Goal: Transaction & Acquisition: Donate

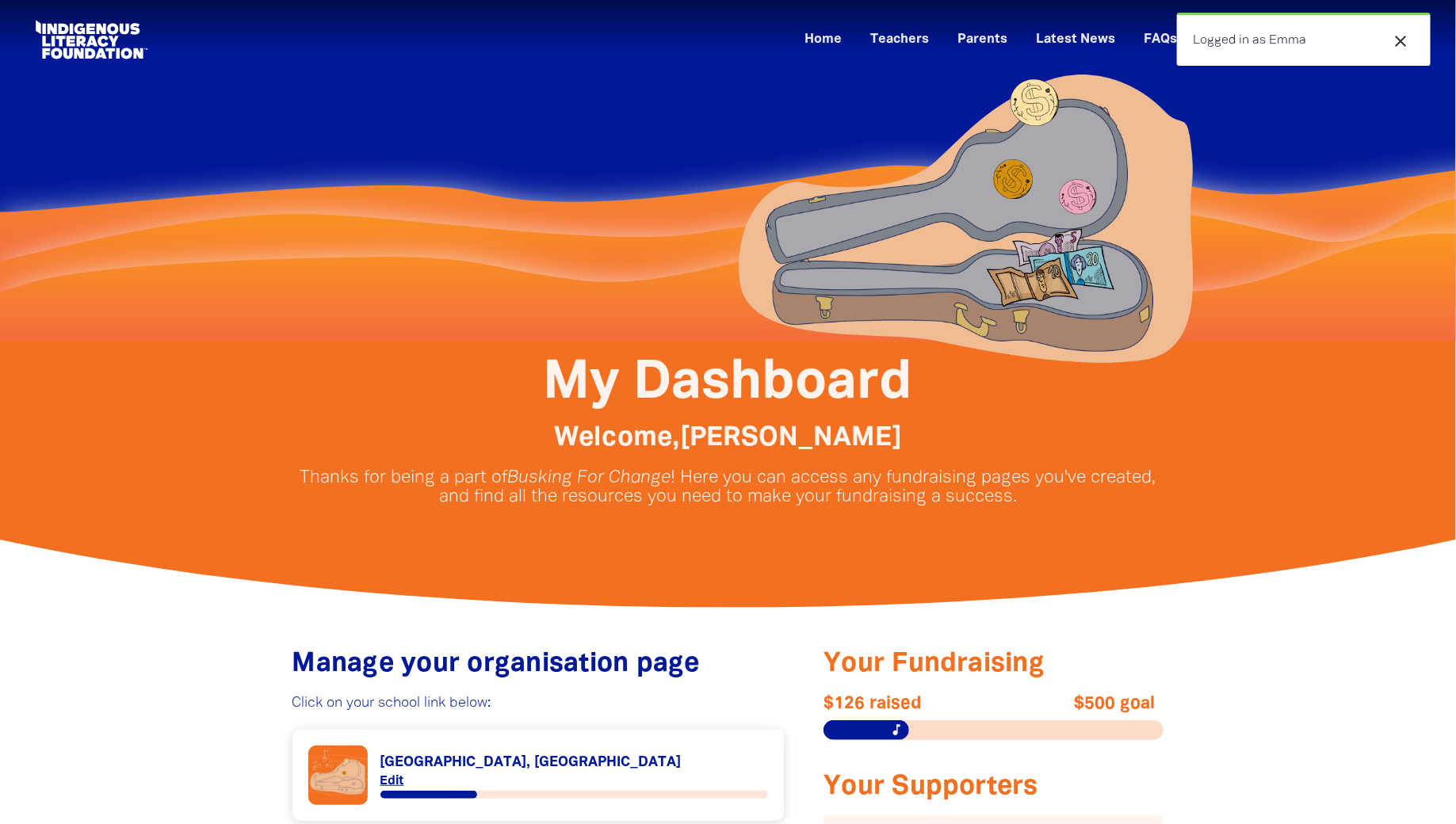
click at [1317, 498] on div at bounding box center [728, 474] width 1456 height 267
click at [1406, 37] on icon "close" at bounding box center [1399, 41] width 19 height 19
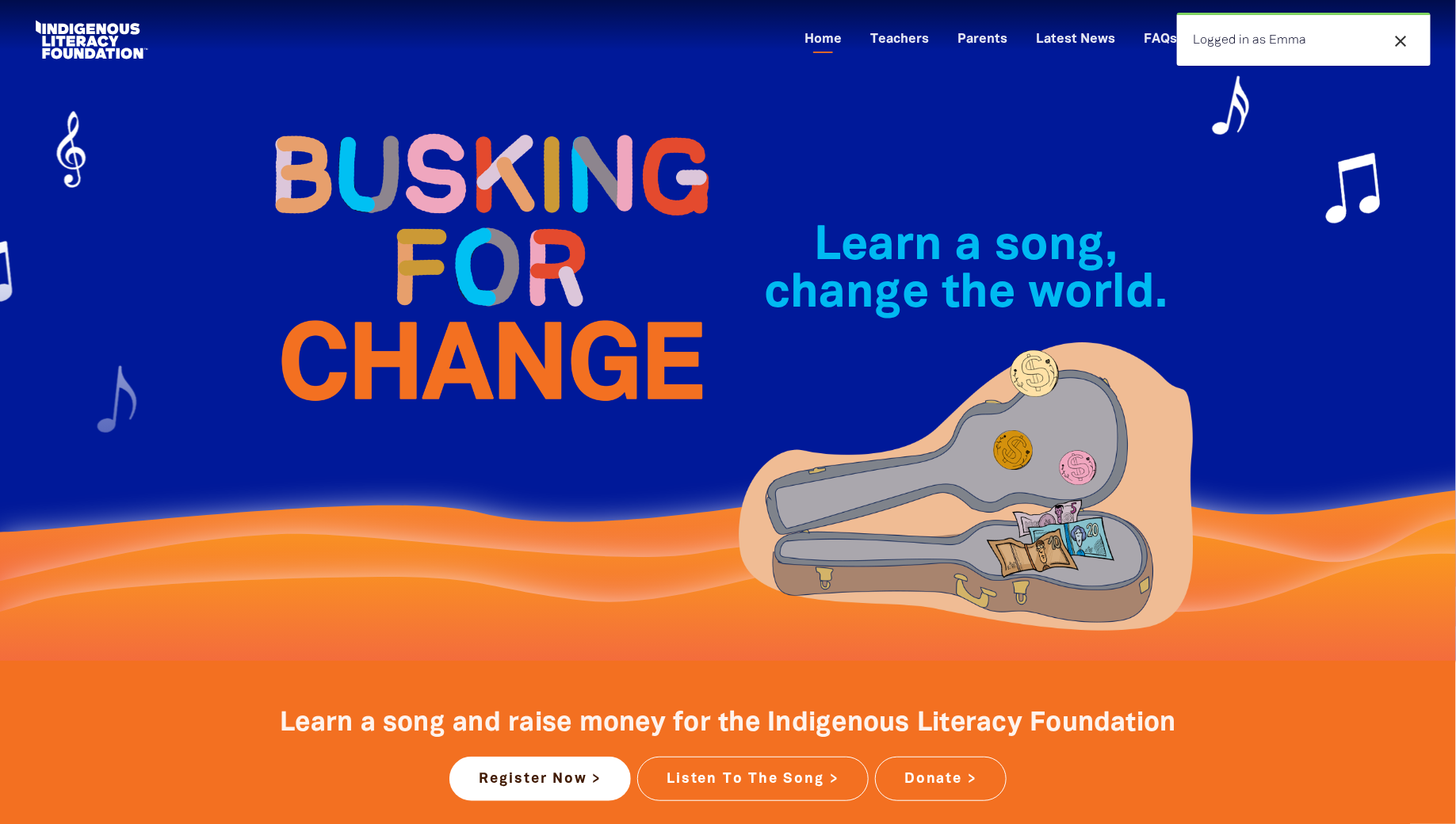
click at [1401, 38] on icon "close" at bounding box center [1399, 41] width 19 height 19
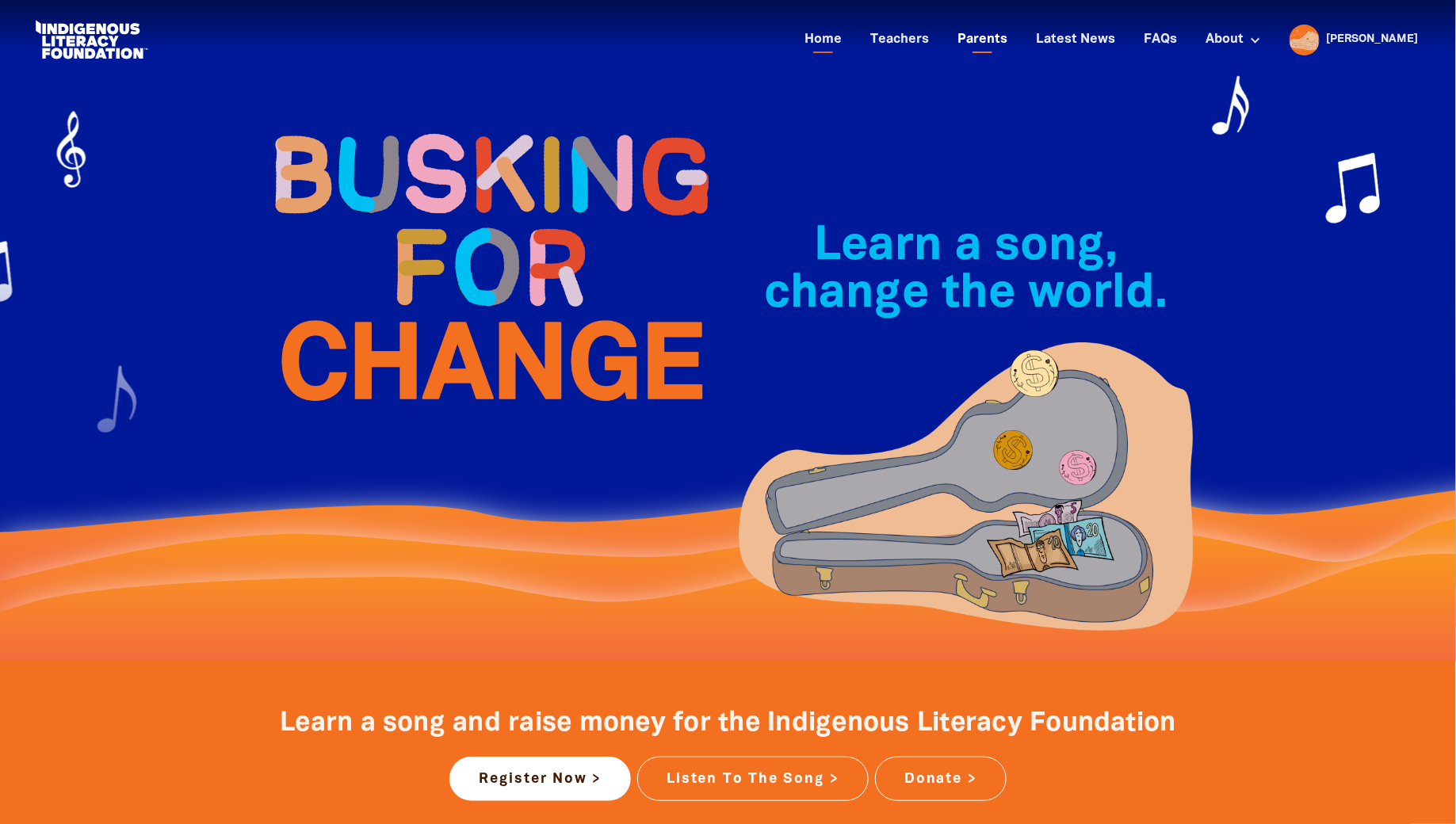
click at [1017, 42] on link "Parents" at bounding box center [982, 39] width 69 height 26
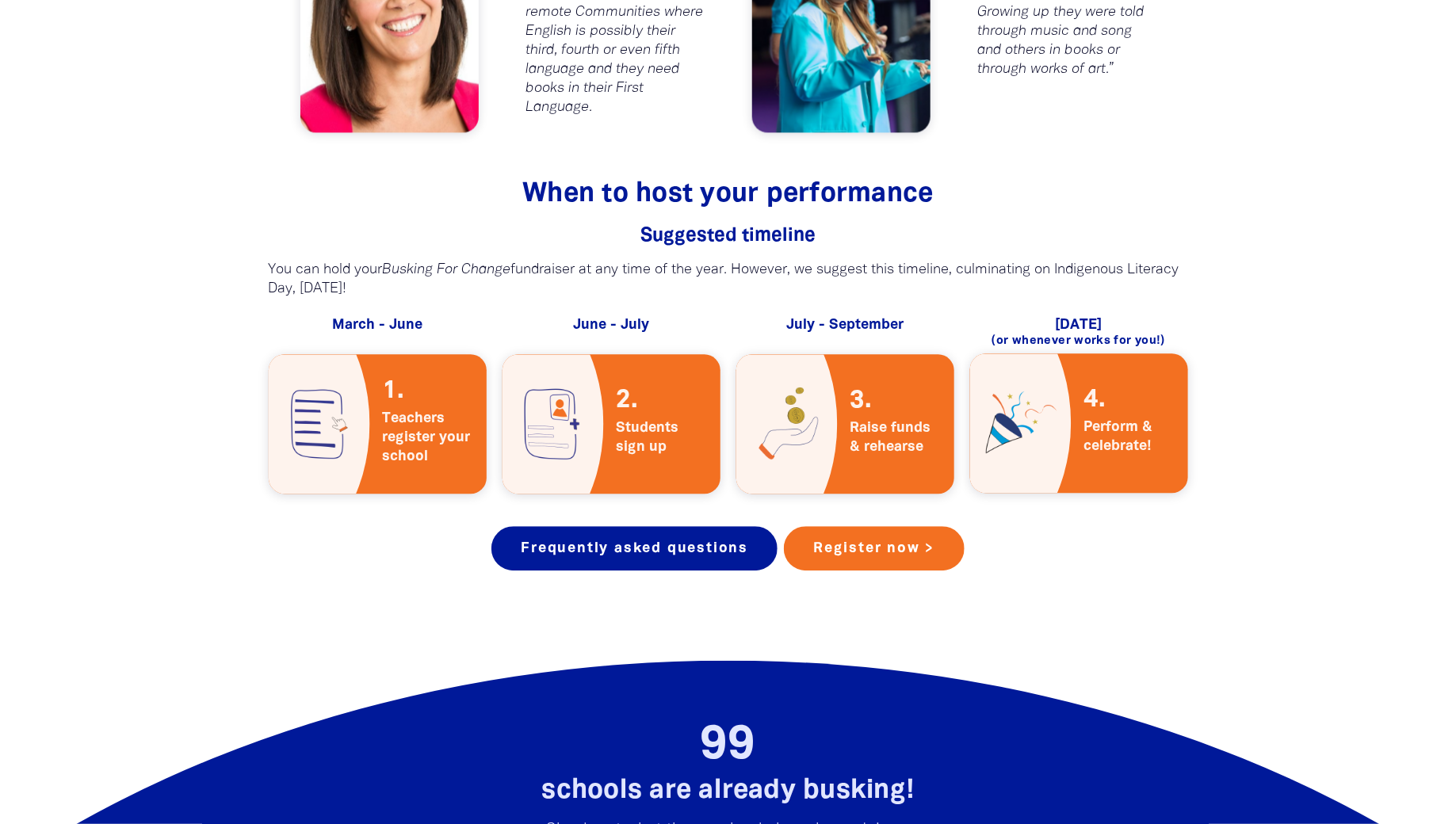
scroll to position [1922, 0]
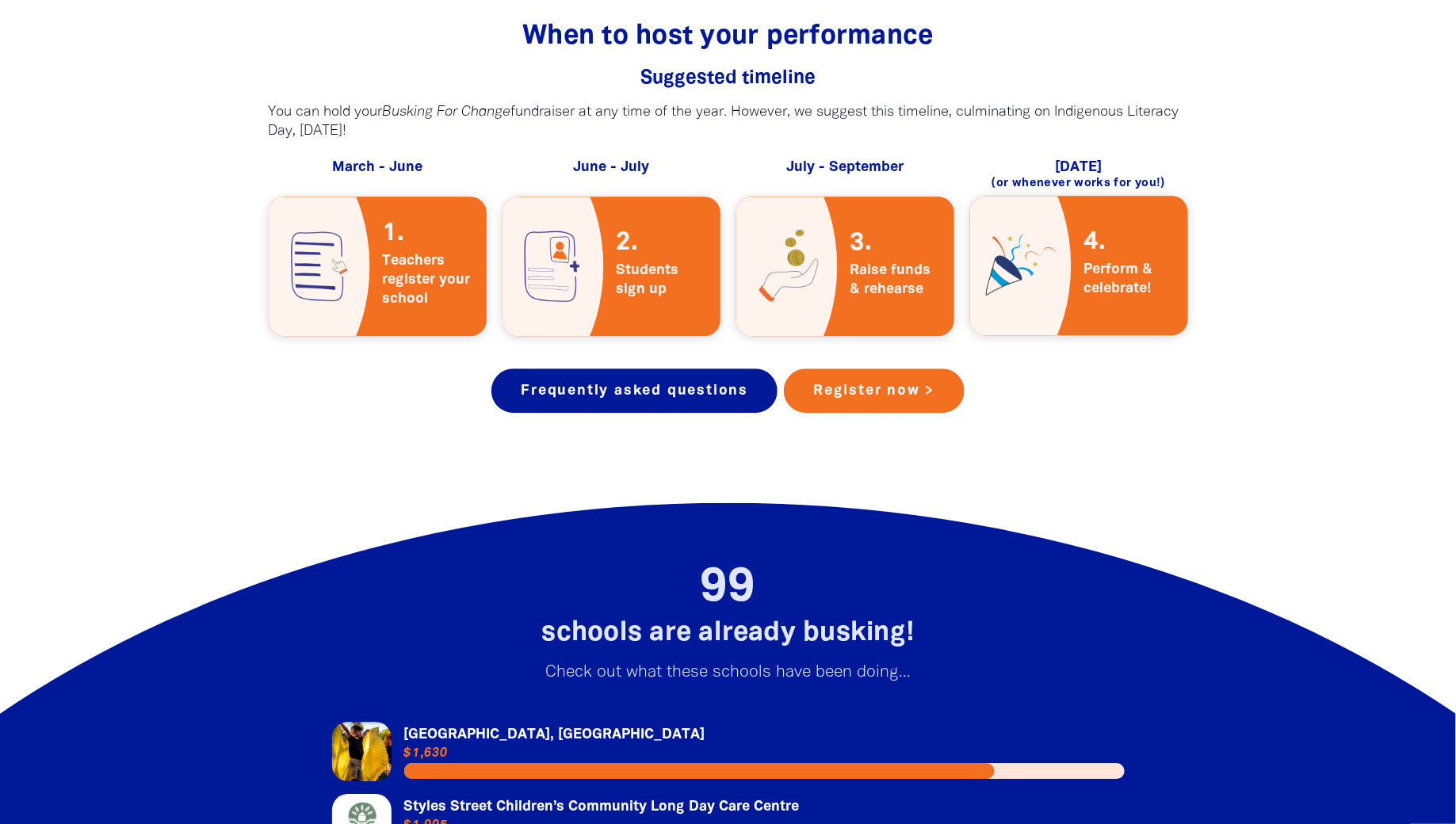
click at [841, 268] on span "Raise funds & rehearse" at bounding box center [896, 266] width 116 height 90
click at [781, 274] on img at bounding box center [787, 266] width 101 height 139
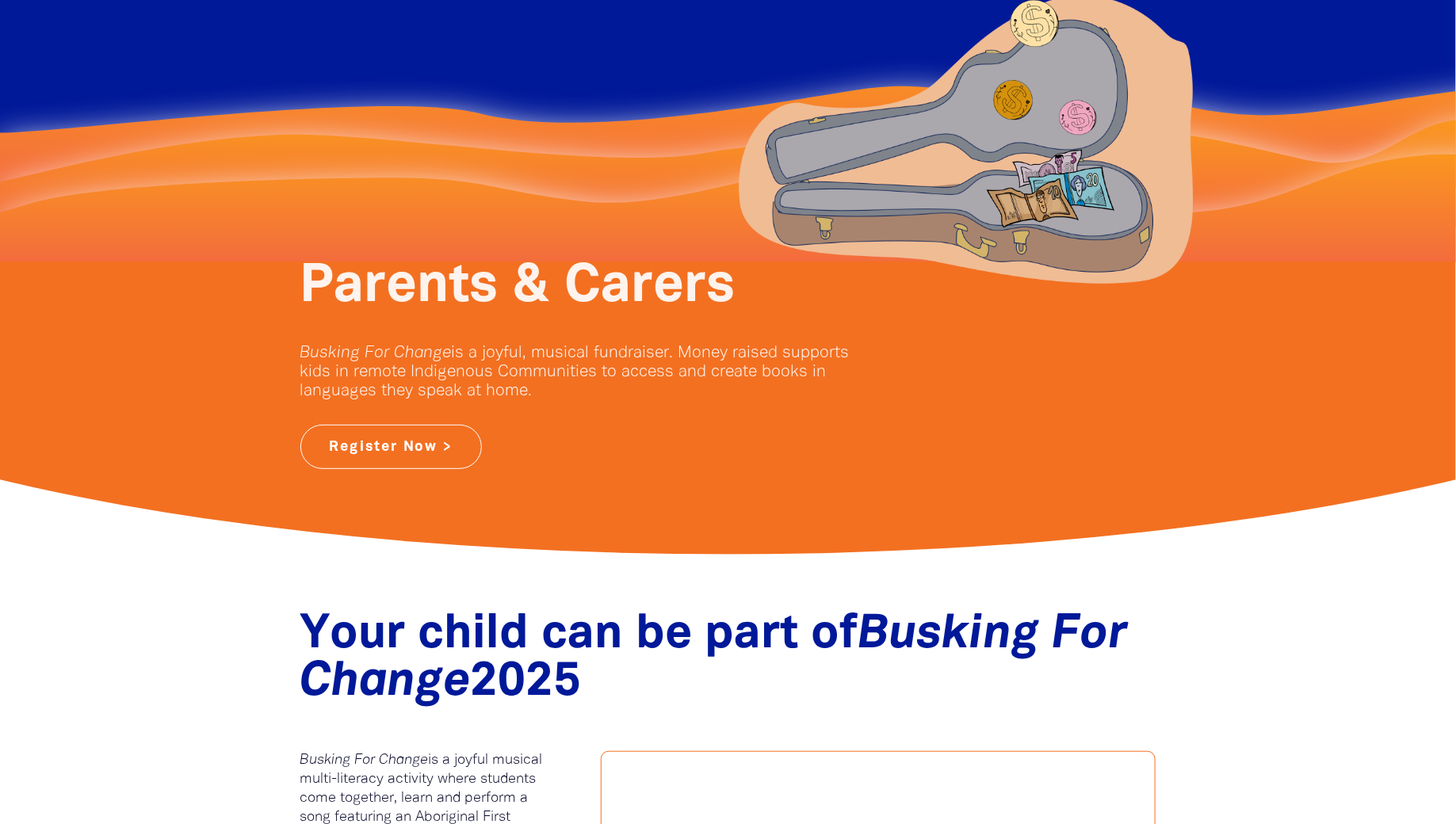
scroll to position [0, 0]
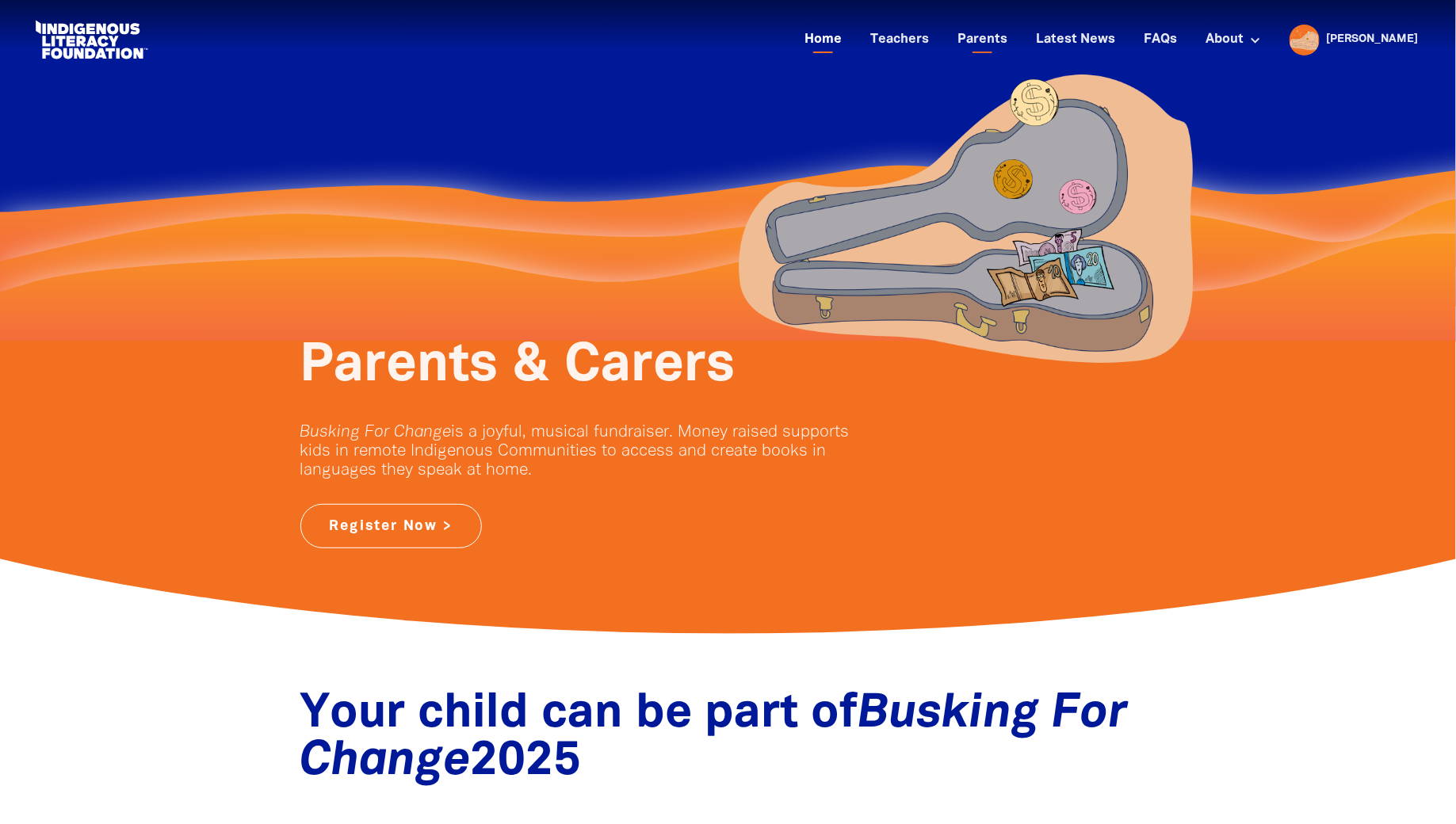
click at [851, 42] on link "Home" at bounding box center [822, 39] width 56 height 26
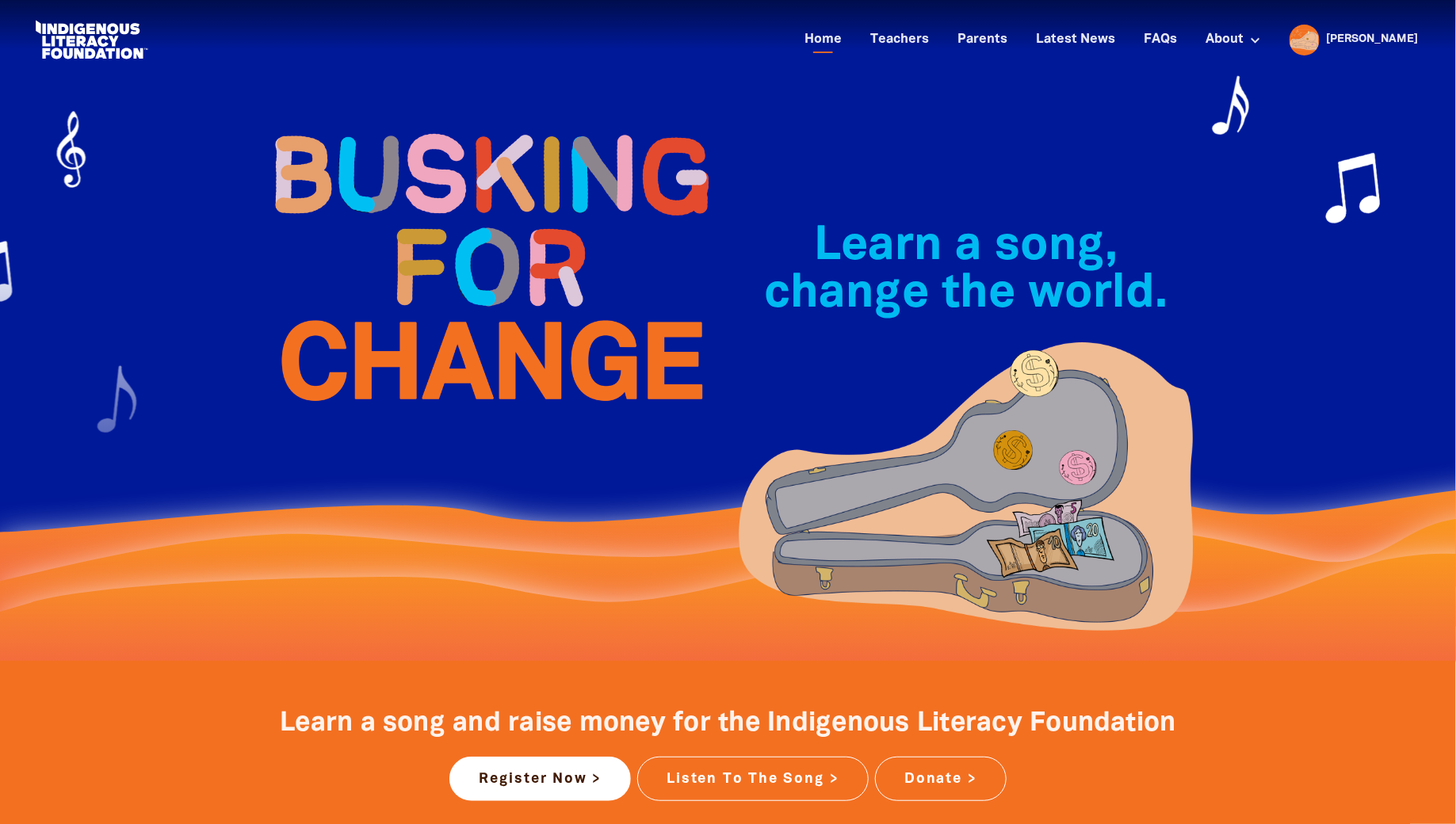
scroll to position [342, 0]
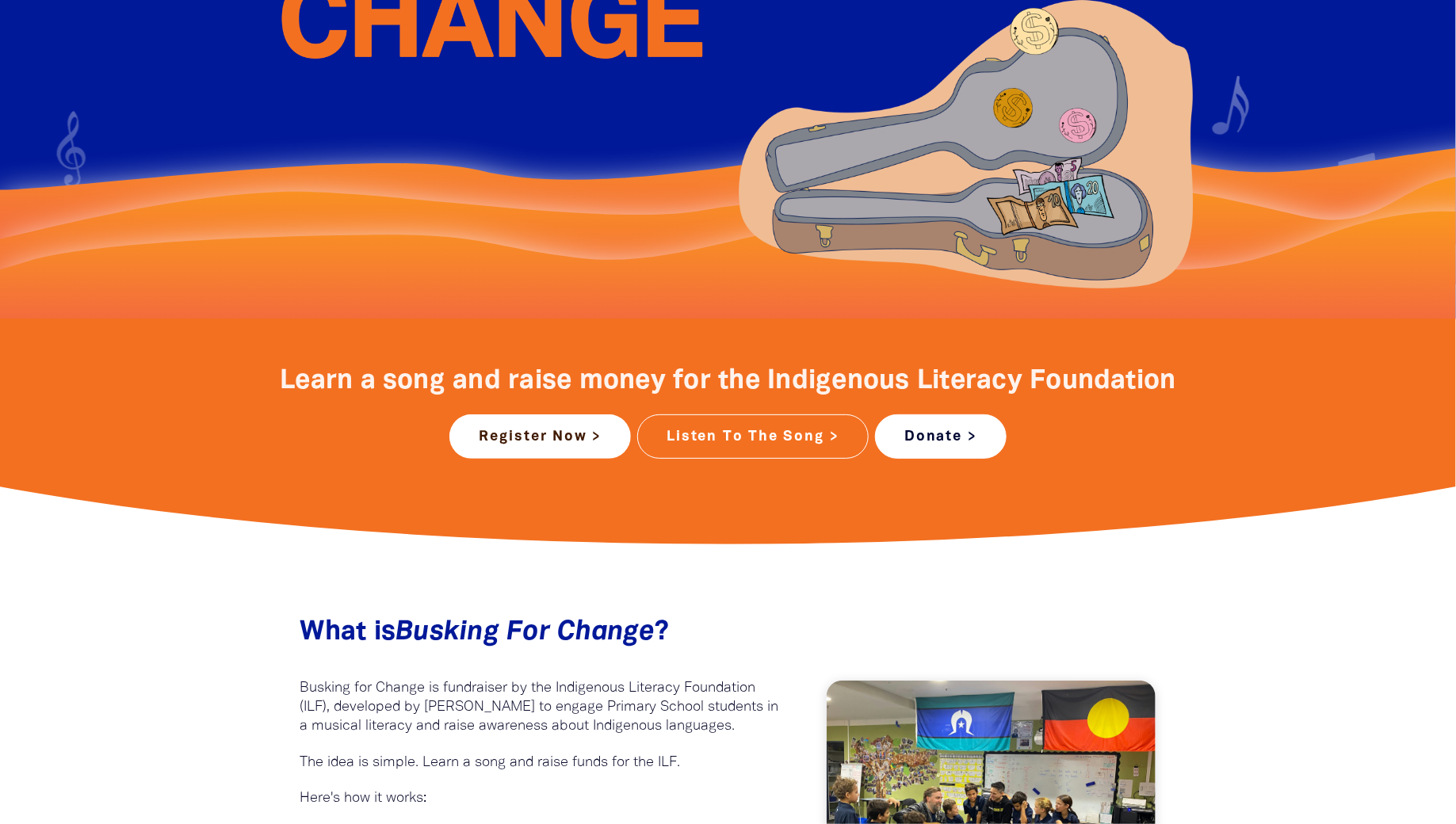
click at [937, 455] on link "Donate >" at bounding box center [940, 436] width 130 height 44
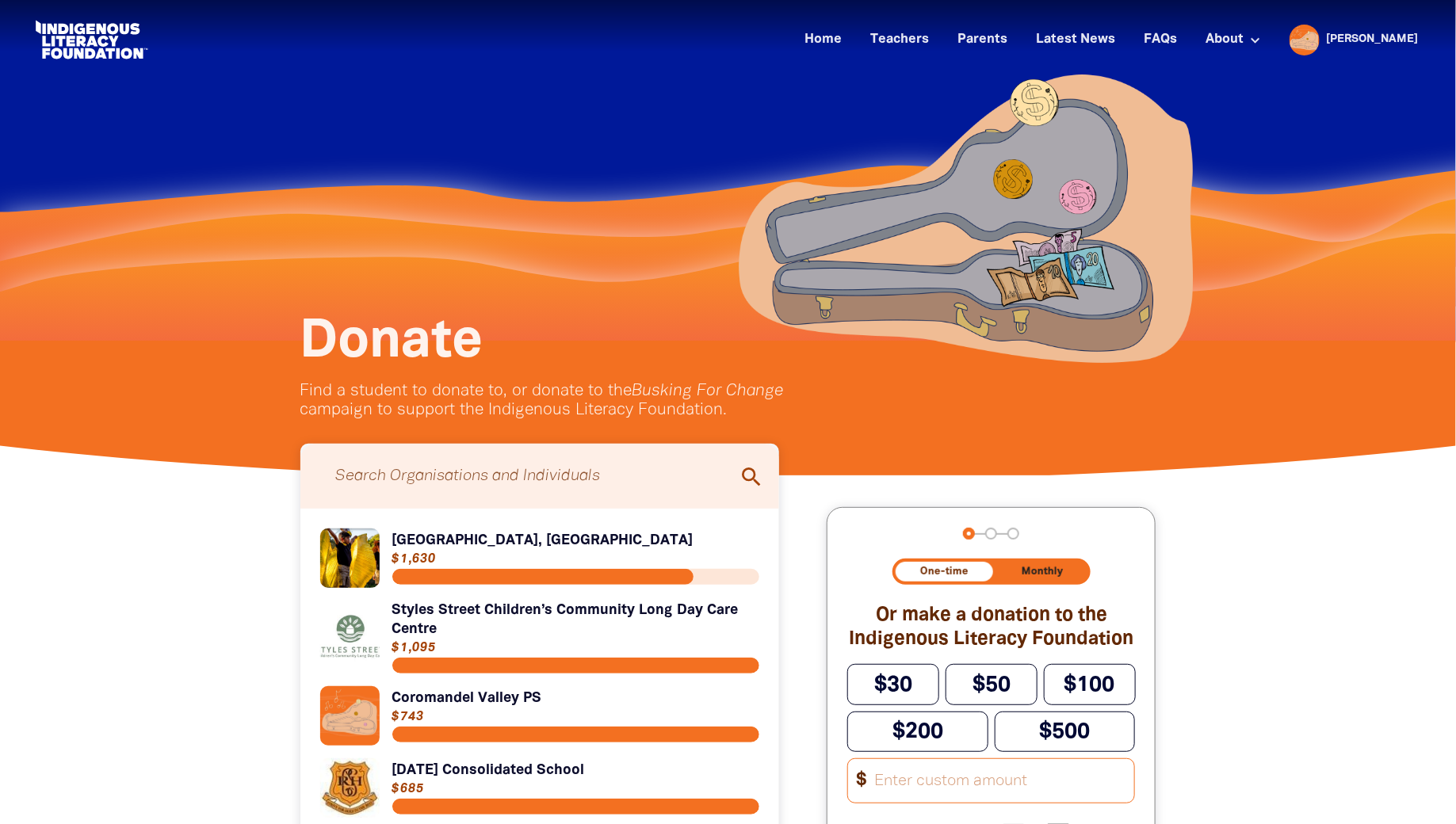
click at [568, 483] on input "Search for individuals and teams:" at bounding box center [540, 475] width 448 height 49
type input "St Madeleine's"
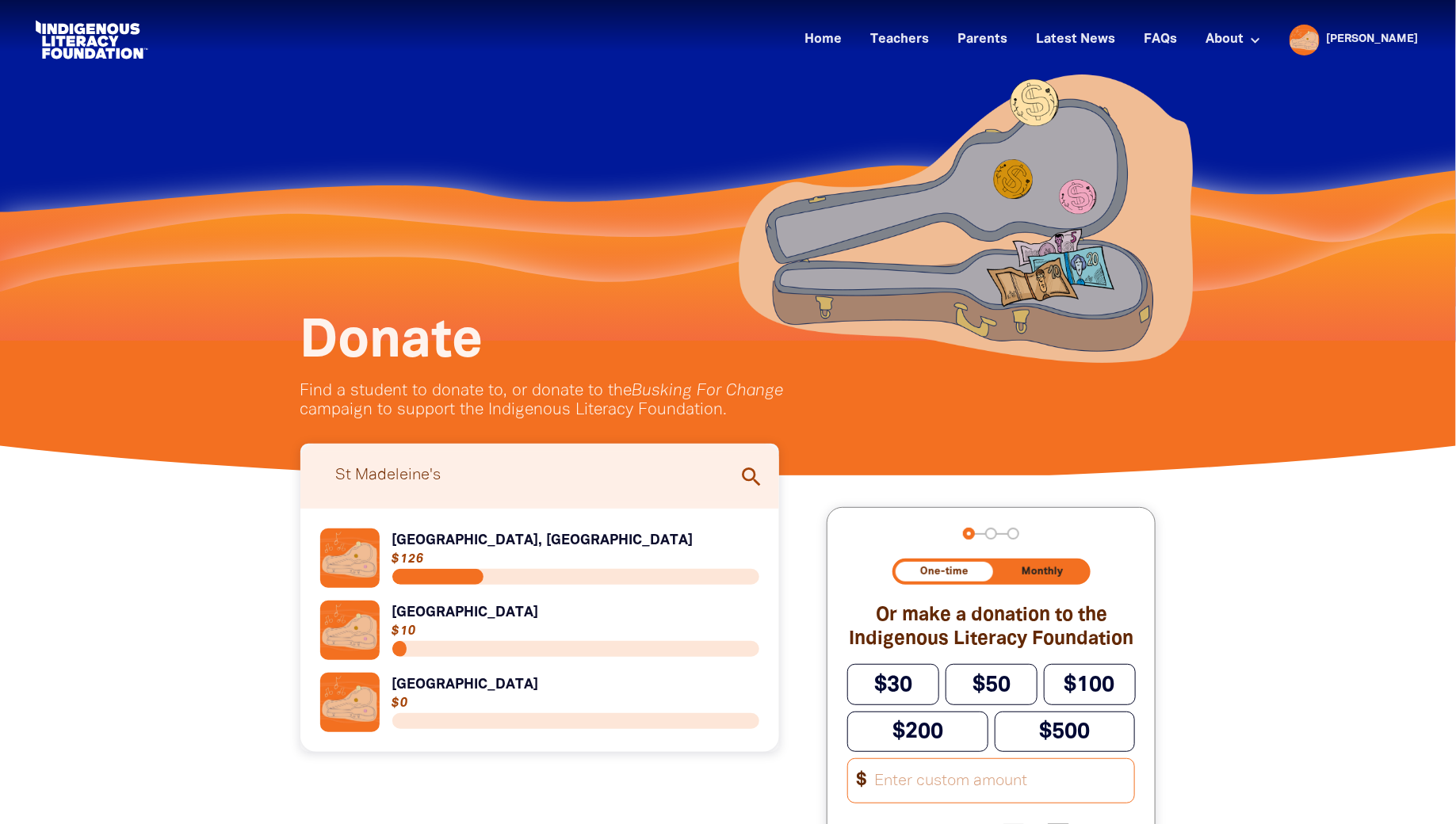
click at [750, 477] on icon "search" at bounding box center [752, 477] width 26 height 26
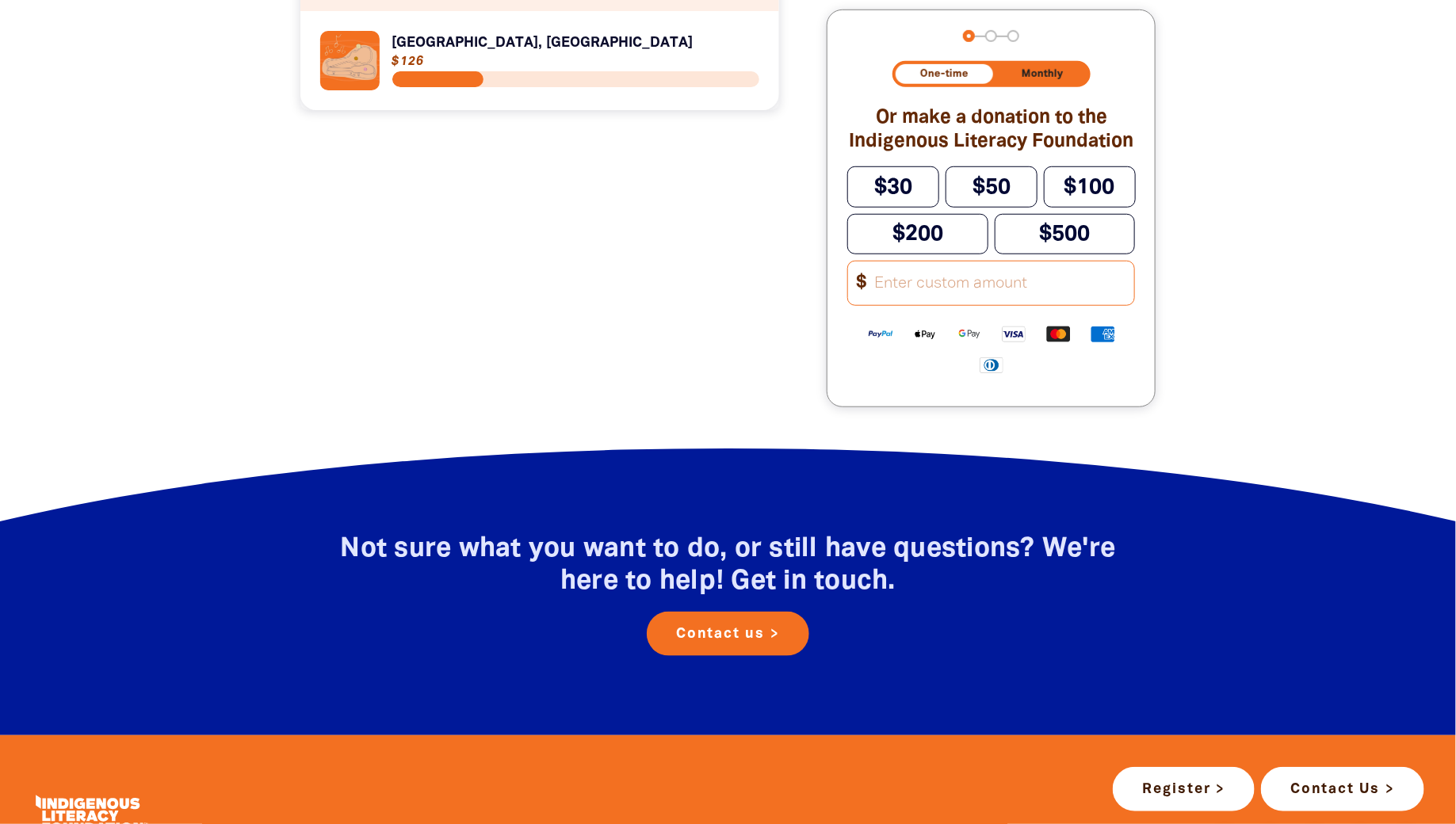
scroll to position [93, 0]
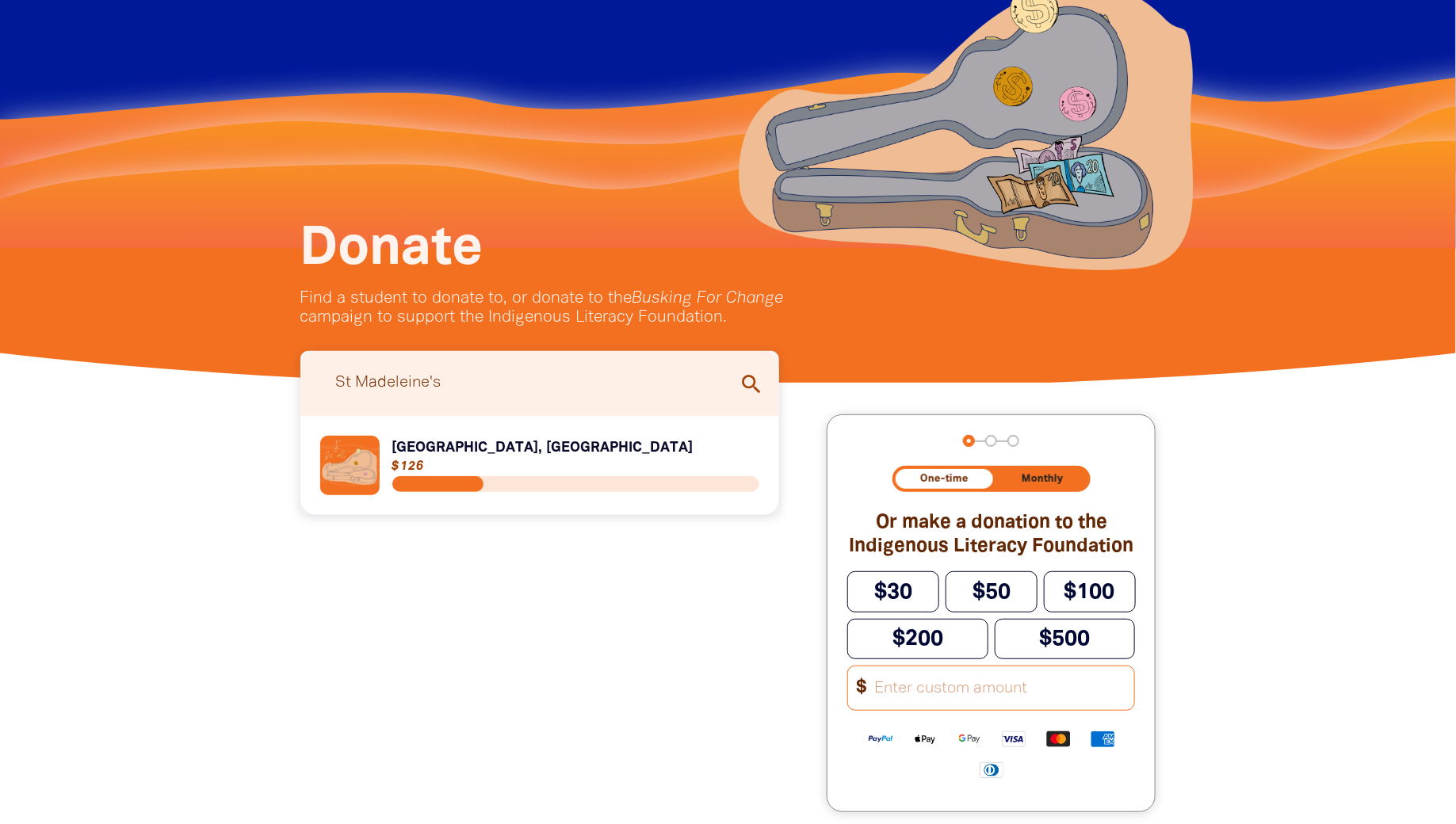
click at [632, 450] on link "Link to [GEOGRAPHIC_DATA], [GEOGRAPHIC_DATA]" at bounding box center [540, 466] width 440 height 59
